Goal: Navigation & Orientation: Find specific page/section

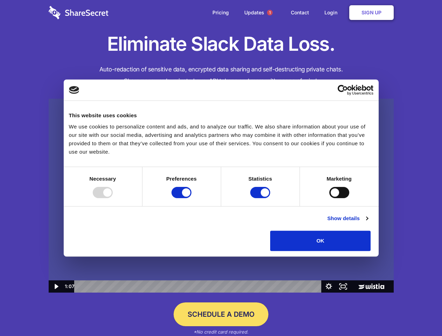
click at [221, 168] on img at bounding box center [221, 196] width 345 height 194
click at [113, 198] on div at bounding box center [103, 192] width 20 height 11
click at [191, 198] on input "Preferences" at bounding box center [181, 192] width 20 height 11
click at [261, 198] on input "Statistics" at bounding box center [260, 192] width 20 height 11
click at [329, 198] on input "Marketing" at bounding box center [339, 192] width 20 height 11
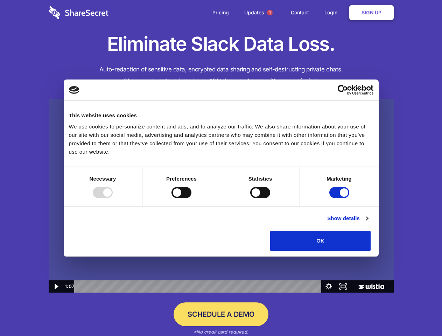
click at [367, 222] on link "Show details" at bounding box center [347, 218] width 41 height 8
click at [386, 253] on body "Consent Details [#IABV2SETTINGS#] About This website uses cookies We use cookie…" at bounding box center [221, 168] width 442 height 336
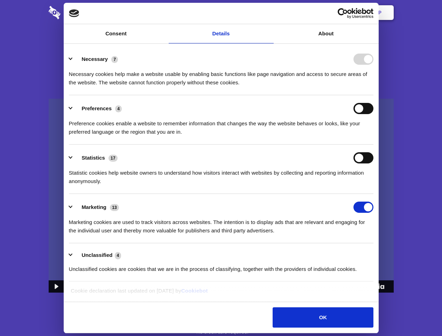
checkbox input "false"
checkbox input "true"
click at [269, 13] on span "1" at bounding box center [270, 13] width 6 height 6
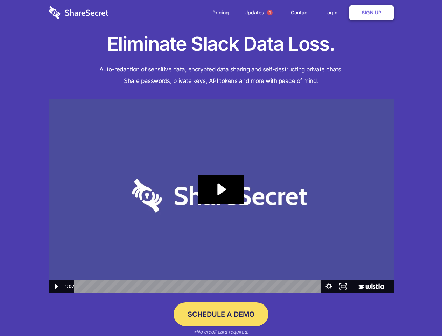
click at [221, 195] on icon "Play Video: Sharesecret Slack Extension" at bounding box center [220, 189] width 45 height 29
